Goal: Task Accomplishment & Management: Manage account settings

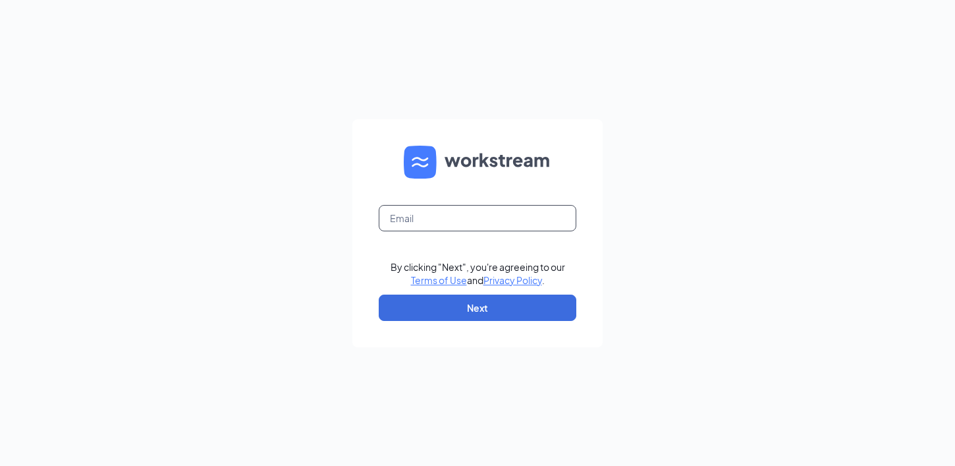
click at [504, 218] on input "text" at bounding box center [478, 218] width 198 height 26
type input "[DOMAIN_NAME][EMAIL_ADDRESS][DOMAIN_NAME]"
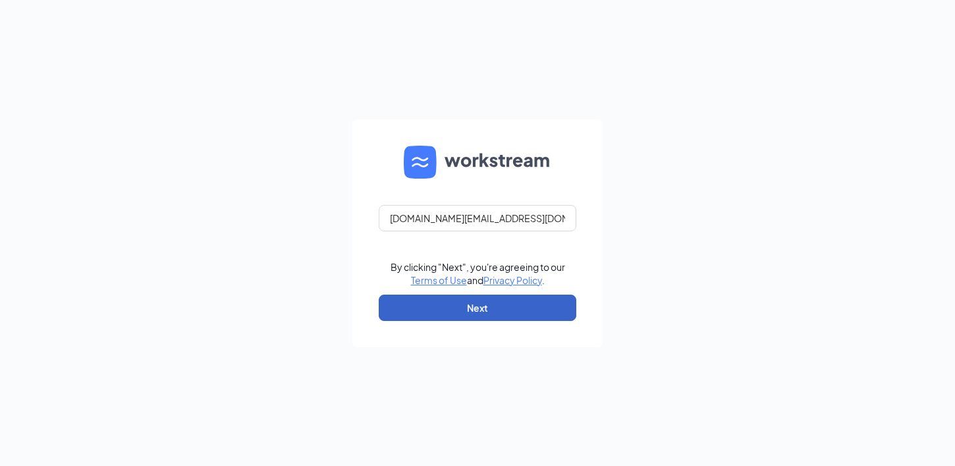
click at [468, 308] on button "Next" at bounding box center [478, 307] width 198 height 26
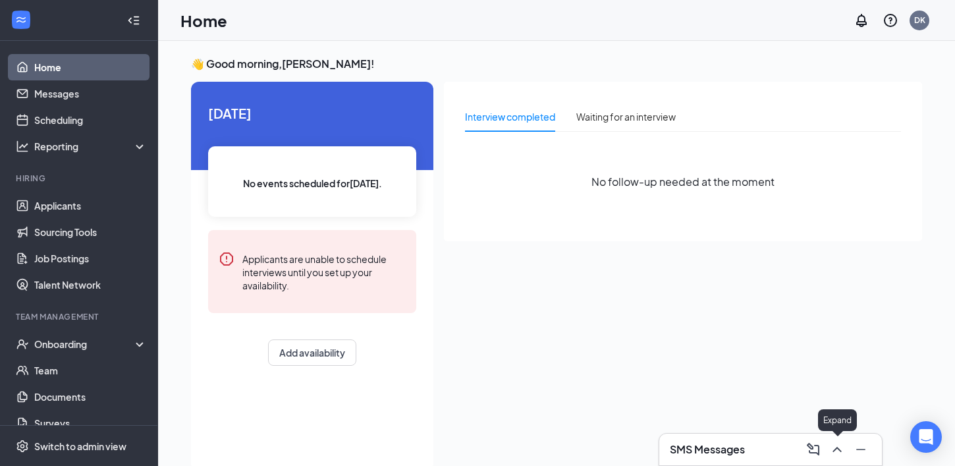
click at [841, 454] on icon "ChevronUp" at bounding box center [837, 449] width 16 height 16
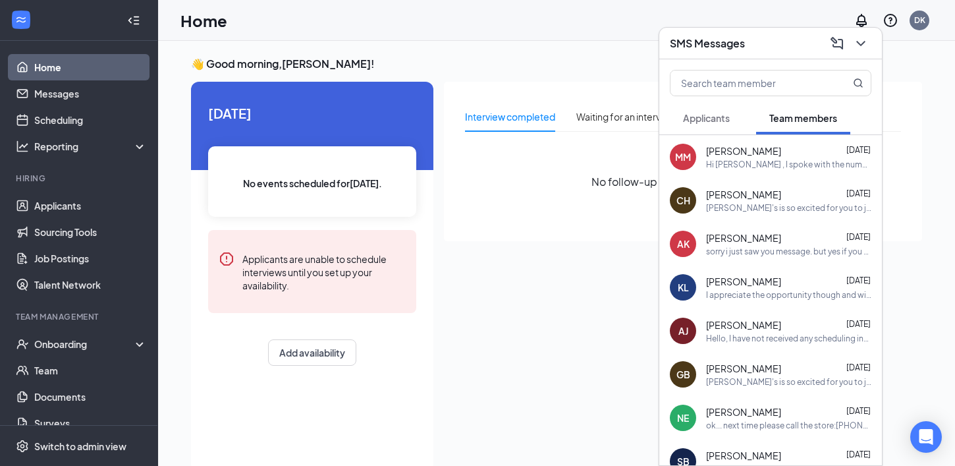
click at [720, 125] on button "Applicants" at bounding box center [706, 117] width 73 height 33
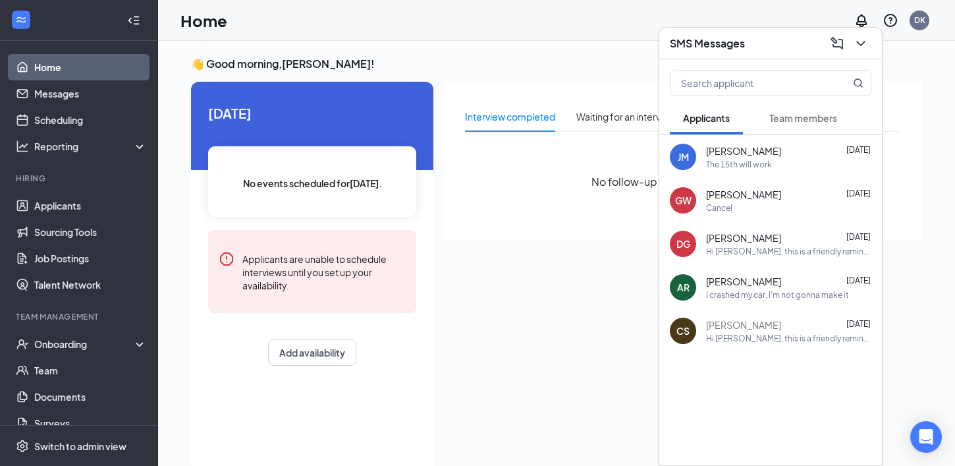
click at [797, 120] on span "Team members" at bounding box center [803, 118] width 68 height 12
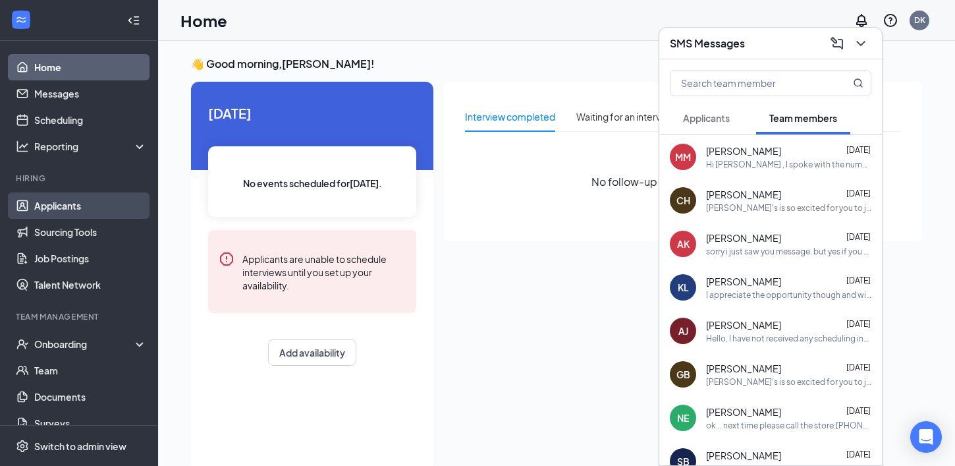
click at [78, 207] on link "Applicants" at bounding box center [90, 205] width 113 height 26
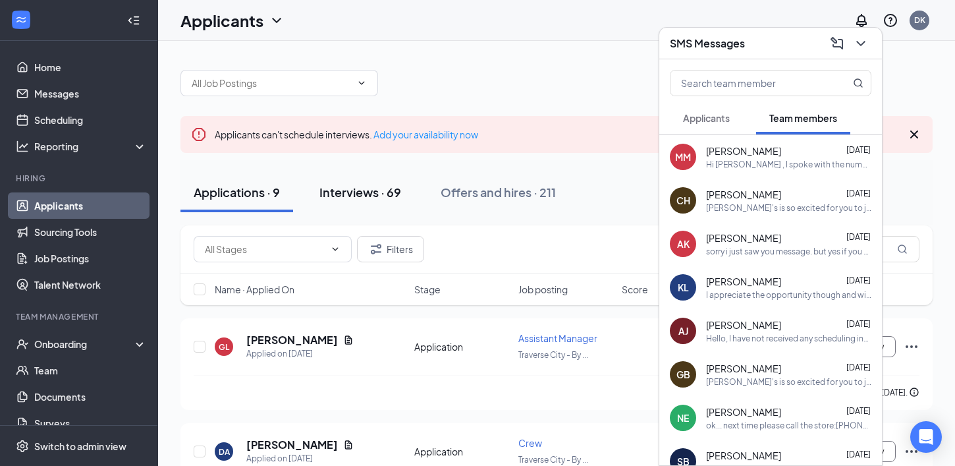
click at [362, 193] on div "Interviews · 69" at bounding box center [360, 192] width 82 height 16
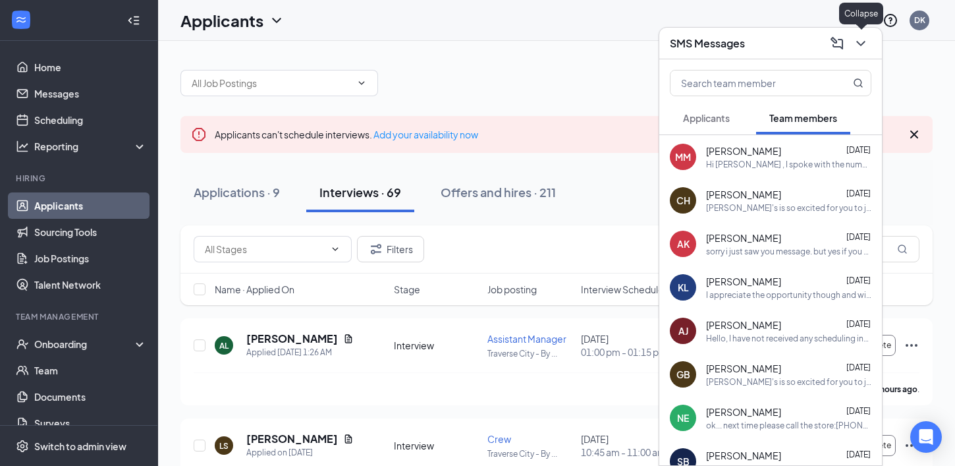
click at [867, 44] on icon "ChevronDown" at bounding box center [861, 44] width 16 height 16
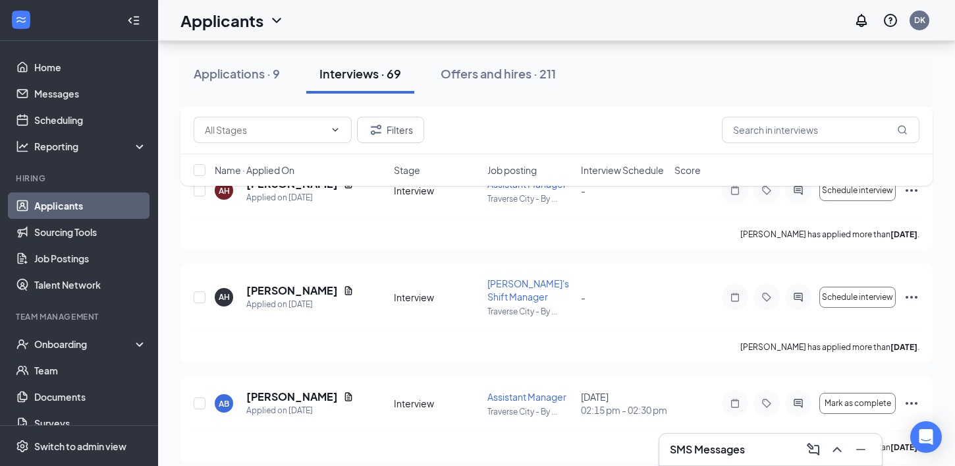
scroll to position [1063, 0]
